Goal: Task Accomplishment & Management: Use online tool/utility

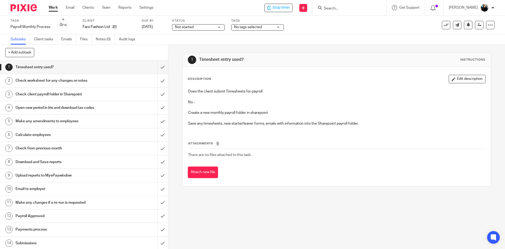
click at [335, 9] on input "Search" at bounding box center [346, 8] width 47 height 5
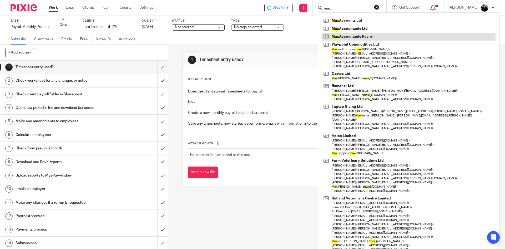
type input "max"
click at [342, 37] on link at bounding box center [408, 37] width 173 height 8
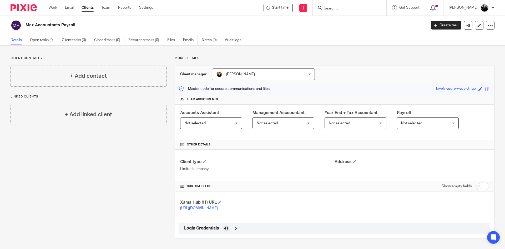
scroll to position [6, 0]
click at [237, 228] on icon at bounding box center [235, 228] width 5 height 5
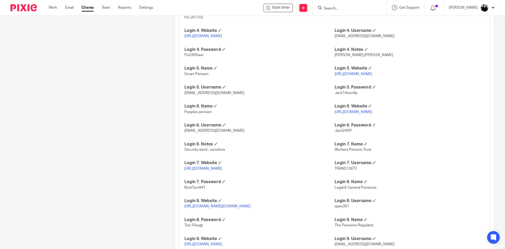
scroll to position [427, 0]
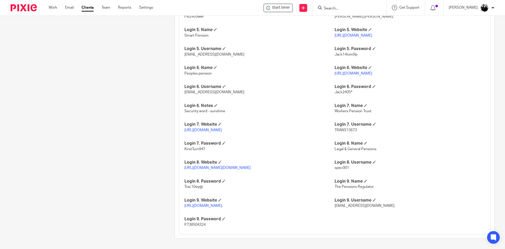
click at [206, 204] on link "https://www.autoenrol.tpr.gov.uk/TPRGateway/Home?_gl=1*qsdwuy*_ga*MjY3NjEzMTg5L…" at bounding box center [203, 206] width 38 height 4
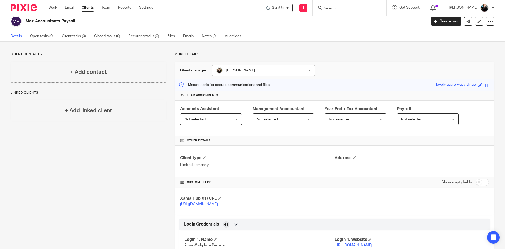
scroll to position [0, 0]
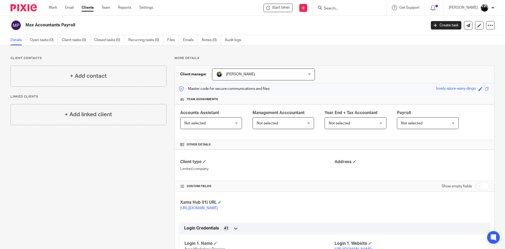
click at [362, 8] on input "Search" at bounding box center [346, 8] width 47 height 5
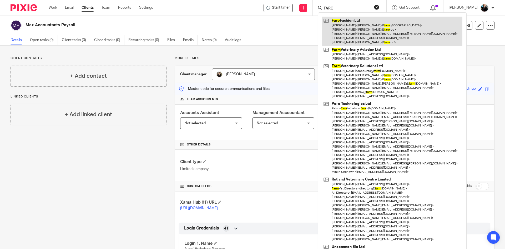
type input "FARO"
click at [356, 32] on link at bounding box center [392, 31] width 140 height 29
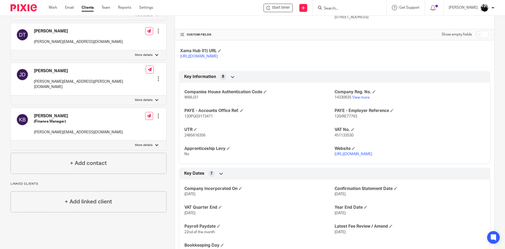
scroll to position [158, 0]
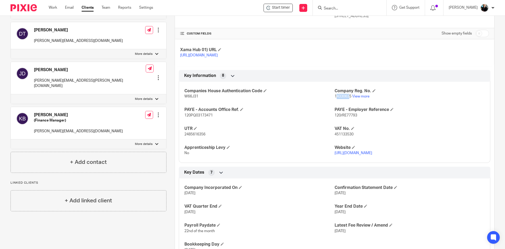
drag, startPoint x: 341, startPoint y: 104, endPoint x: 335, endPoint y: 104, distance: 6.3
click at [335, 99] on p "14330635 View more" at bounding box center [410, 96] width 150 height 5
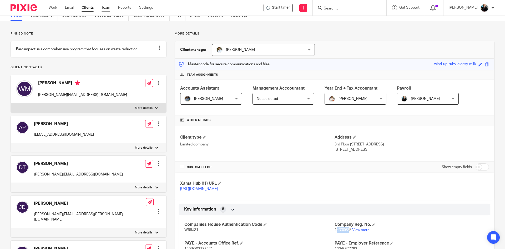
scroll to position [0, 0]
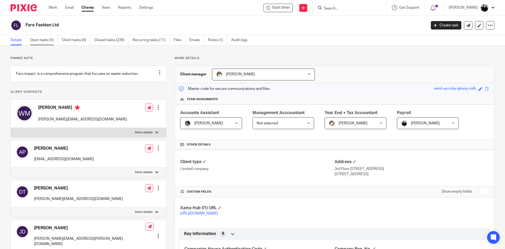
click at [44, 39] on link "Open tasks (5)" at bounding box center [44, 40] width 28 height 10
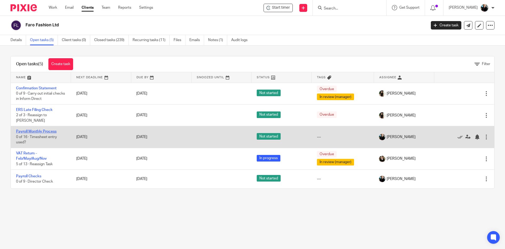
click at [35, 129] on link "Payroll Monthly Process" at bounding box center [36, 131] width 41 height 4
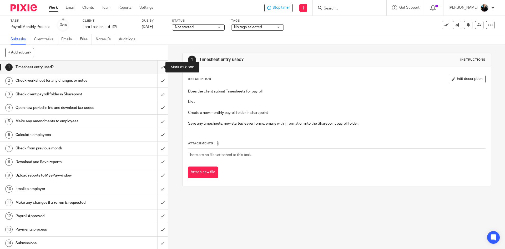
click at [159, 66] on input "submit" at bounding box center [84, 67] width 168 height 13
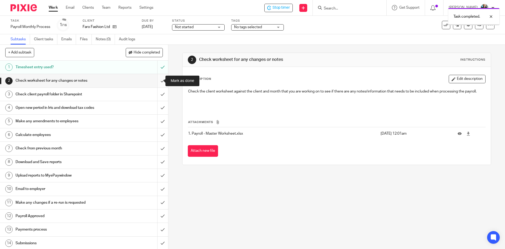
click at [155, 81] on input "submit" at bounding box center [84, 80] width 168 height 13
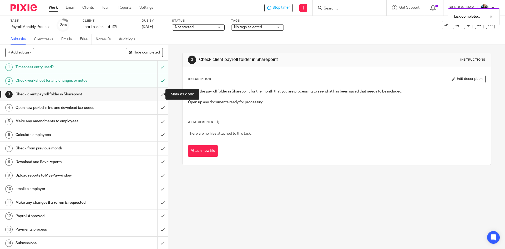
click at [156, 97] on input "submit" at bounding box center [84, 94] width 168 height 13
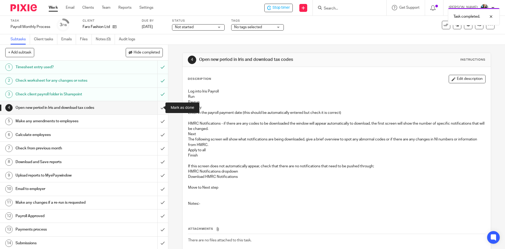
click at [158, 109] on input "submit" at bounding box center [84, 107] width 168 height 13
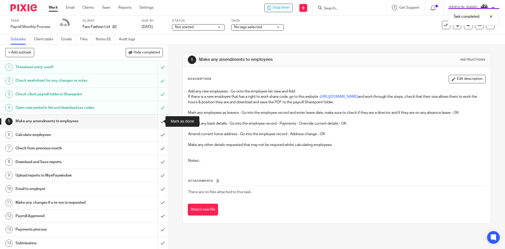
click at [157, 123] on input "submit" at bounding box center [84, 120] width 168 height 13
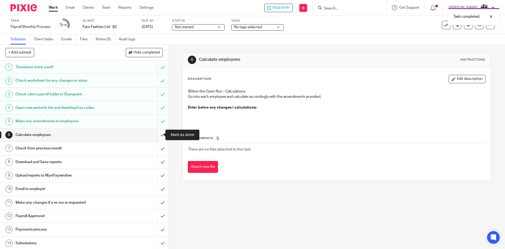
click at [156, 134] on input "submit" at bounding box center [84, 134] width 168 height 13
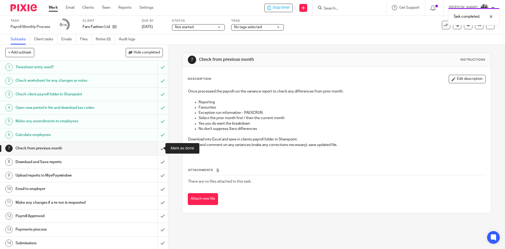
click at [158, 148] on input "submit" at bounding box center [84, 148] width 168 height 13
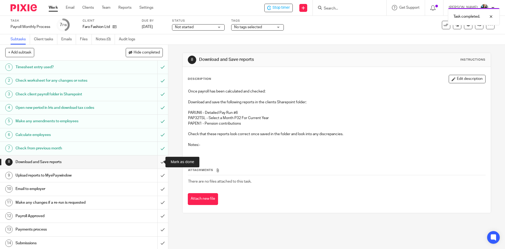
click at [157, 163] on input "submit" at bounding box center [84, 161] width 168 height 13
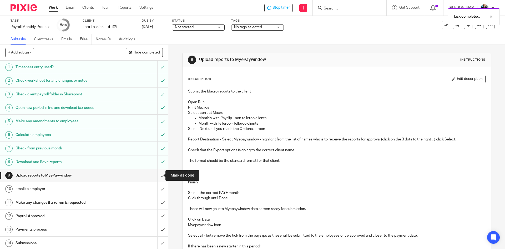
click at [157, 177] on input "submit" at bounding box center [84, 175] width 168 height 13
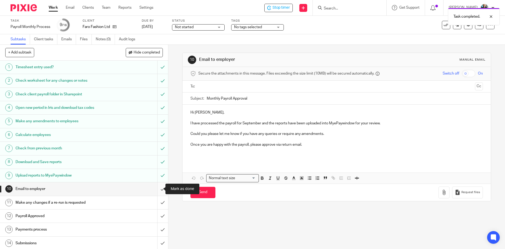
click at [156, 188] on input "submit" at bounding box center [84, 188] width 168 height 13
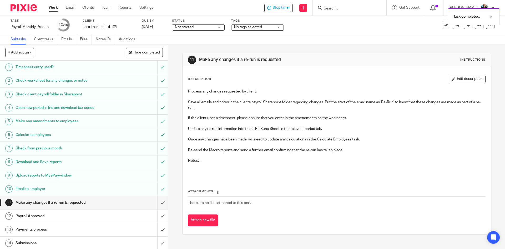
click at [287, 8] on div "Task completed." at bounding box center [376, 15] width 247 height 20
click at [280, 9] on span "Stop timer" at bounding box center [281, 8] width 17 height 6
click at [359, 9] on input "Search" at bounding box center [346, 8] width 47 height 5
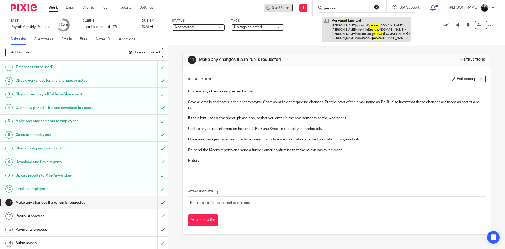
type input "pervasi"
click at [362, 27] on link at bounding box center [366, 29] width 89 height 25
